Goal: Task Accomplishment & Management: Use online tool/utility

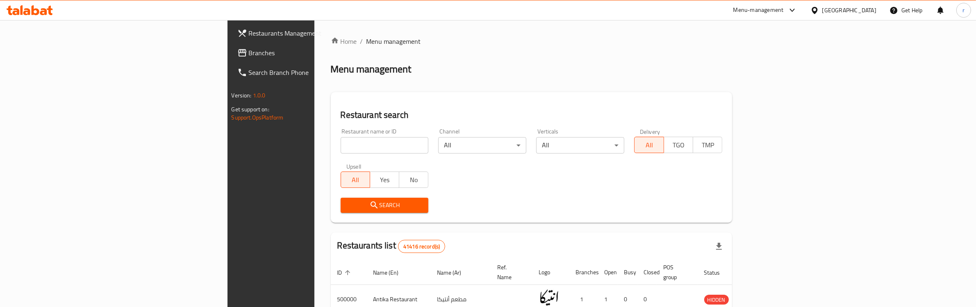
click at [249, 50] on span "Branches" at bounding box center [316, 53] width 135 height 10
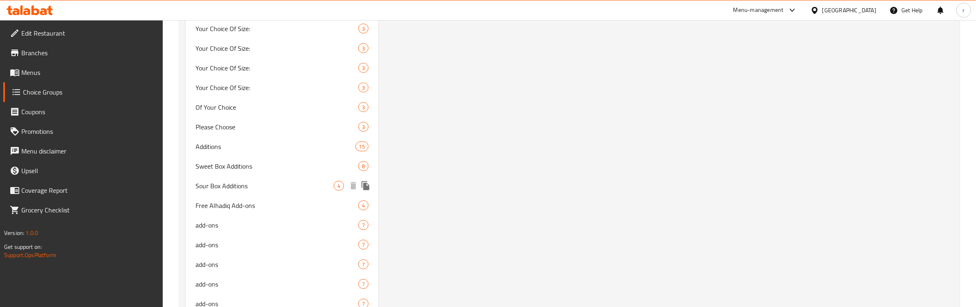
scroll to position [1453, 0]
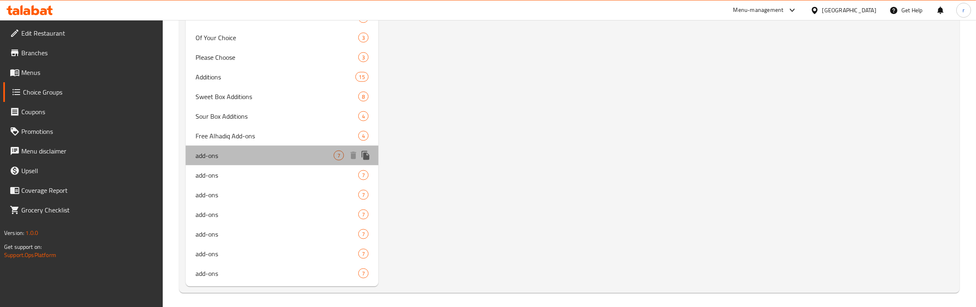
click at [227, 151] on span "add-ons" at bounding box center [264, 156] width 138 height 10
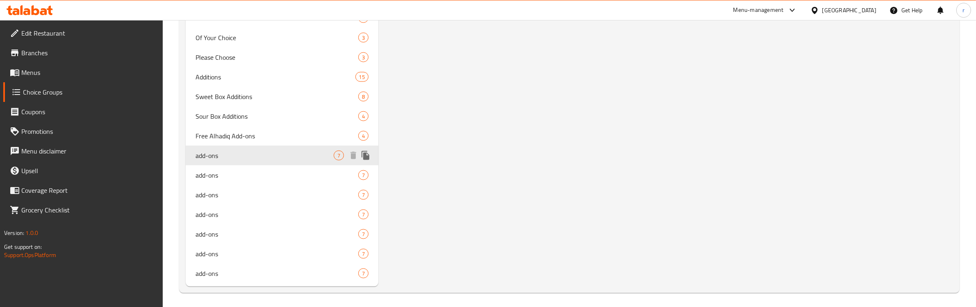
type input "add-ons"
type input "إضافات"
type input "0"
type input "7"
